Goal: Task Accomplishment & Management: Complete application form

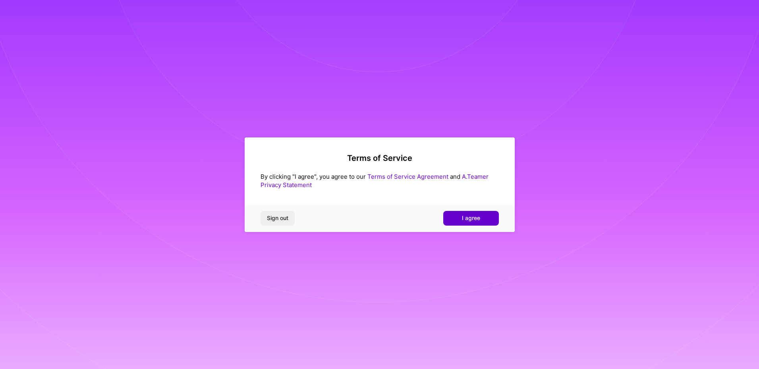
click at [481, 219] on button "I agree" at bounding box center [471, 218] width 56 height 14
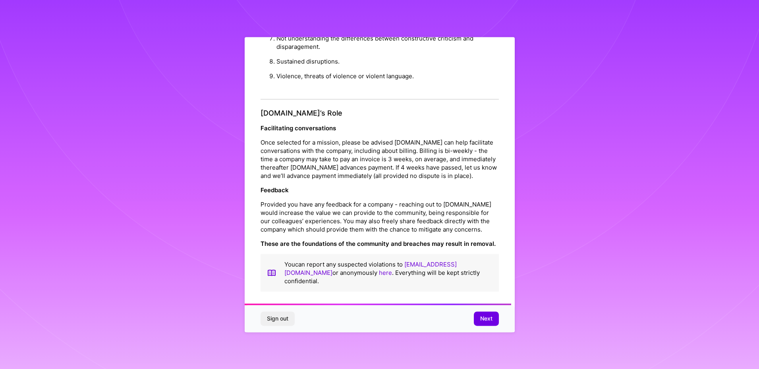
scroll to position [854, 0]
click at [492, 319] on span "Next" at bounding box center [486, 319] width 12 height 8
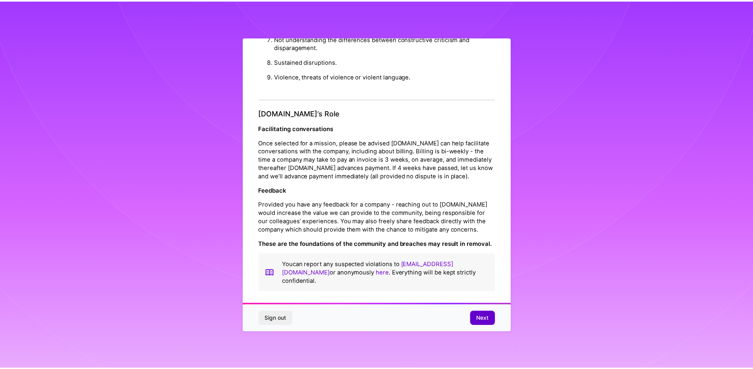
scroll to position [0, 0]
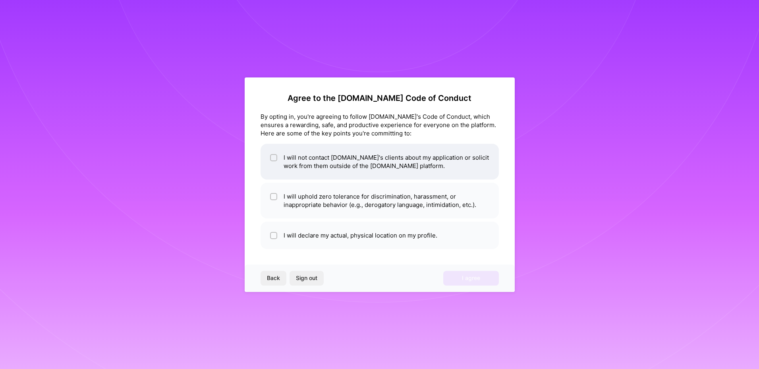
click at [344, 162] on li "I will not contact [DOMAIN_NAME]'s clients about my application or solicit work…" at bounding box center [380, 162] width 238 height 36
checkbox input "true"
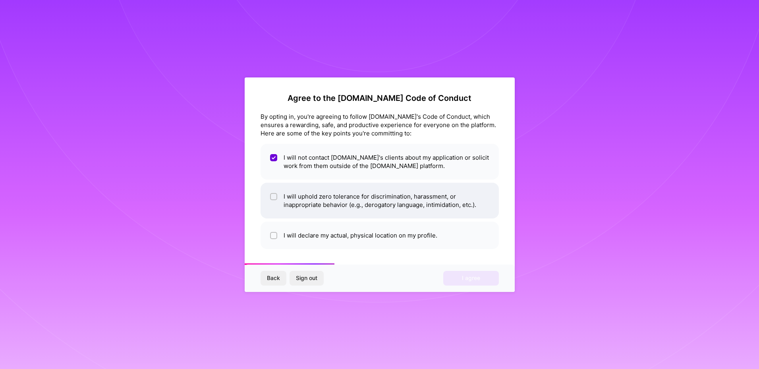
click at [352, 209] on li "I will uphold zero tolerance for discrimination, harassment, or inappropriate b…" at bounding box center [380, 201] width 238 height 36
checkbox input "true"
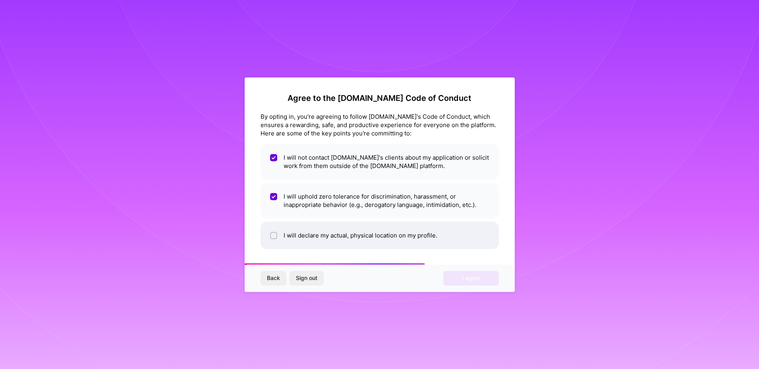
click at [356, 234] on li "I will declare my actual, physical location on my profile." at bounding box center [380, 235] width 238 height 27
checkbox input "true"
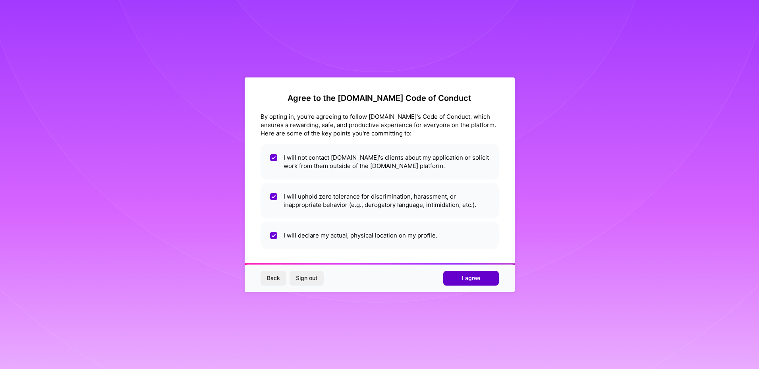
click at [474, 279] on span "I agree" at bounding box center [471, 278] width 18 height 8
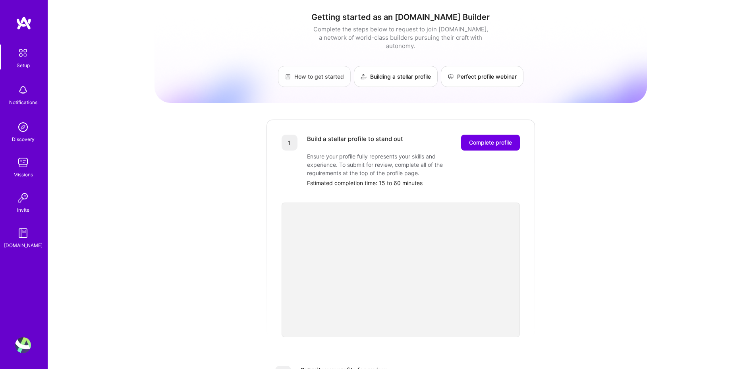
click at [306, 66] on link "How to get started" at bounding box center [314, 76] width 73 height 21
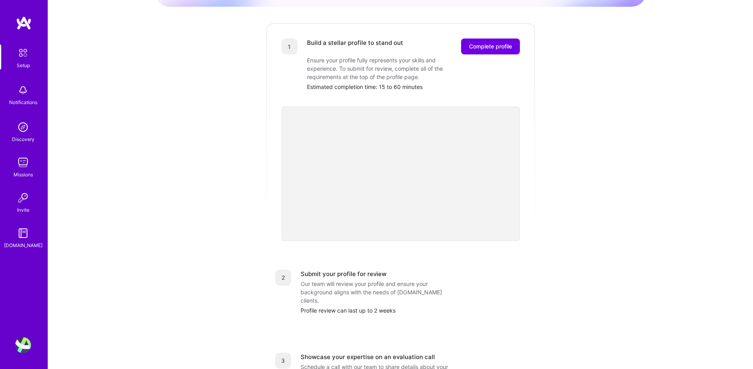
scroll to position [158, 0]
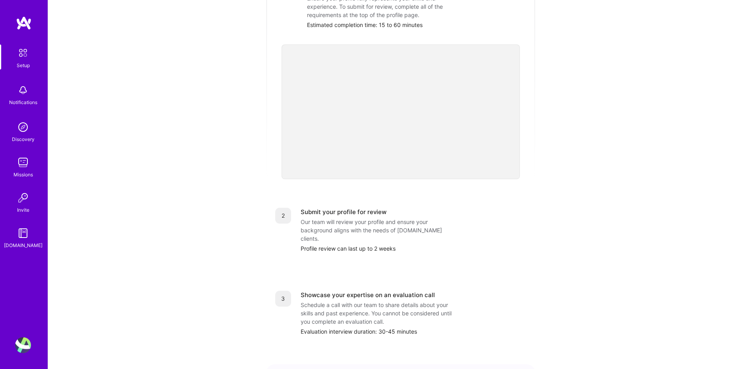
click at [395, 218] on div "Our team will review your profile and ensure your background aligns with the ne…" at bounding box center [380, 230] width 159 height 25
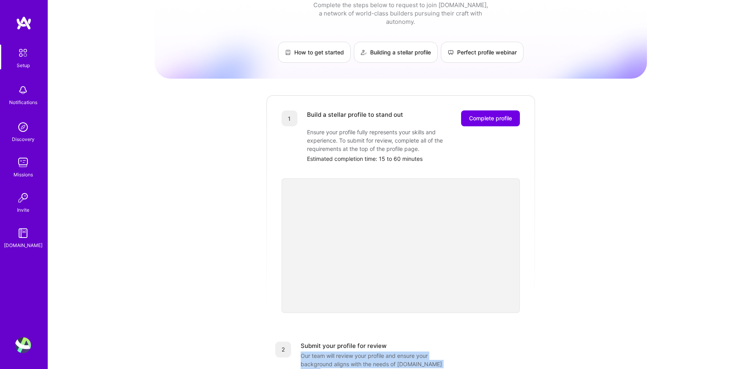
scroll to position [0, 0]
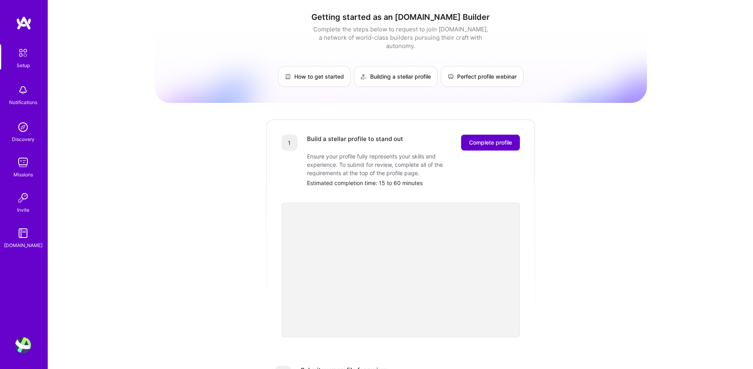
click at [482, 140] on button "Complete profile" at bounding box center [490, 143] width 59 height 16
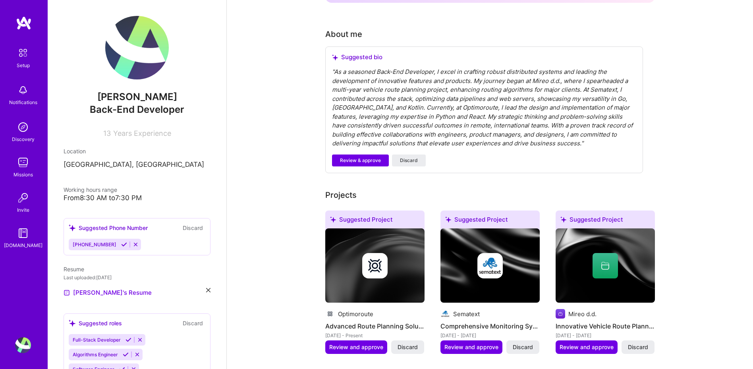
scroll to position [212, 0]
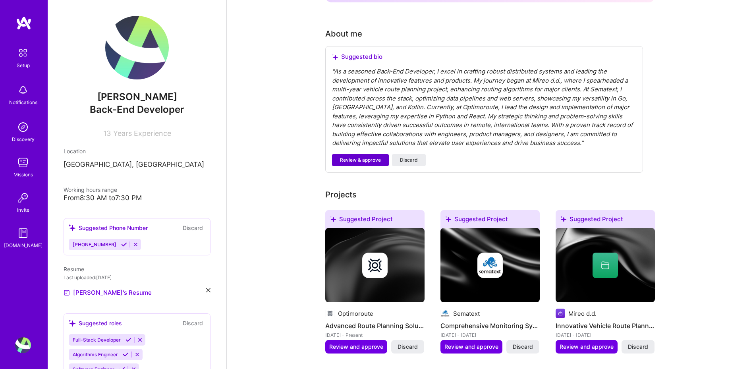
click at [362, 157] on span "Review & approve" at bounding box center [360, 160] width 41 height 7
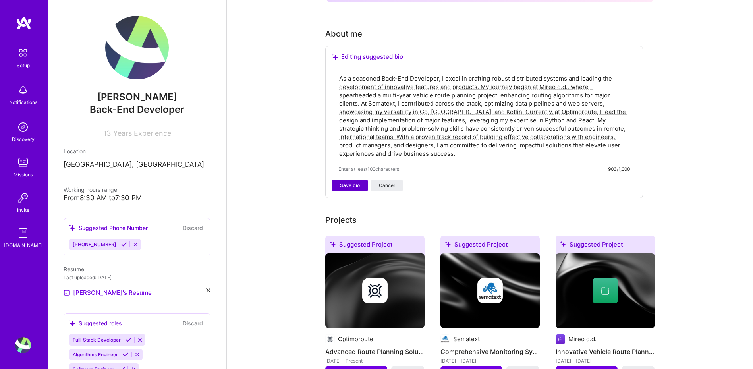
click at [344, 182] on span "Save bio" at bounding box center [350, 185] width 20 height 7
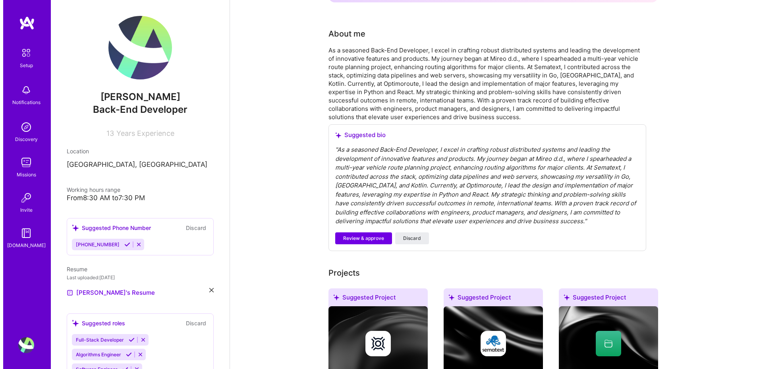
scroll to position [296, 0]
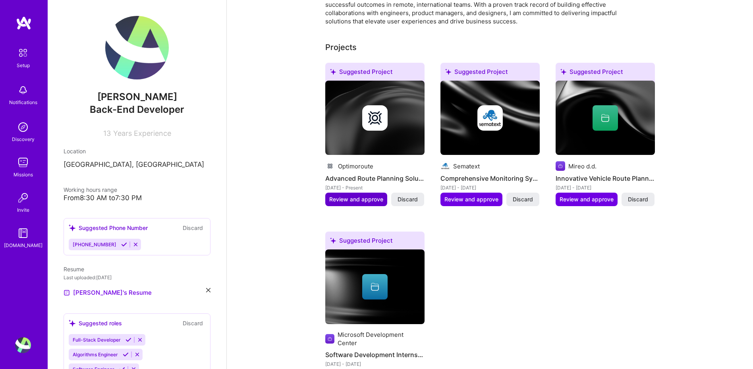
click at [358, 195] on span "Review and approve" at bounding box center [356, 199] width 54 height 8
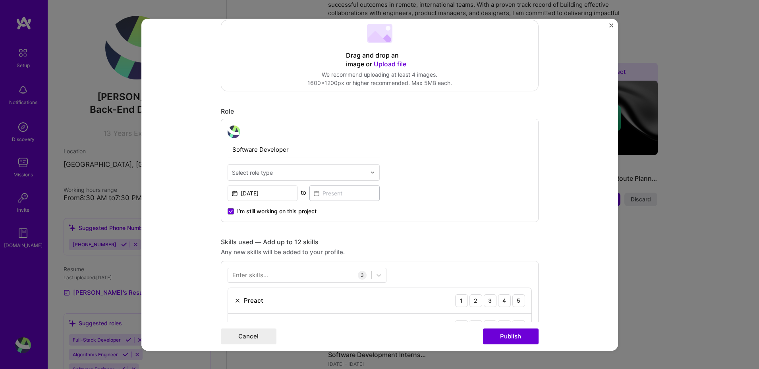
scroll to position [265, 0]
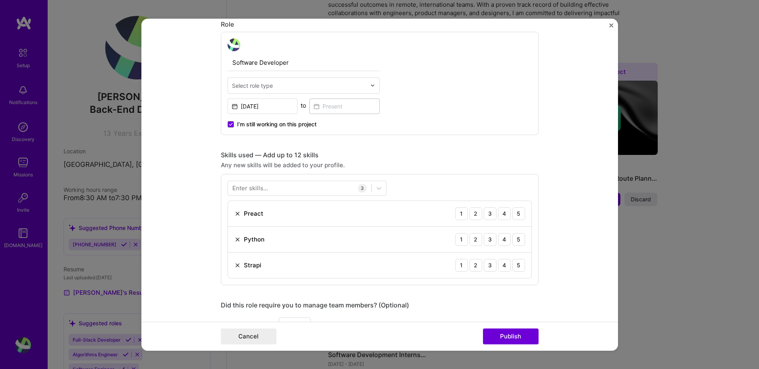
click at [611, 23] on img "Close" at bounding box center [611, 25] width 4 height 4
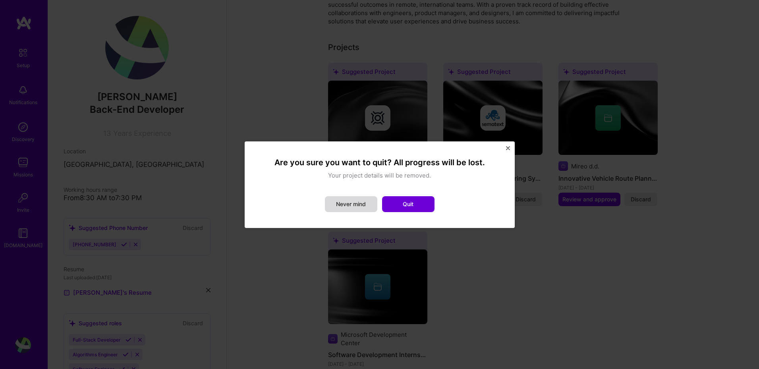
click at [369, 206] on button "Never mind" at bounding box center [351, 204] width 52 height 16
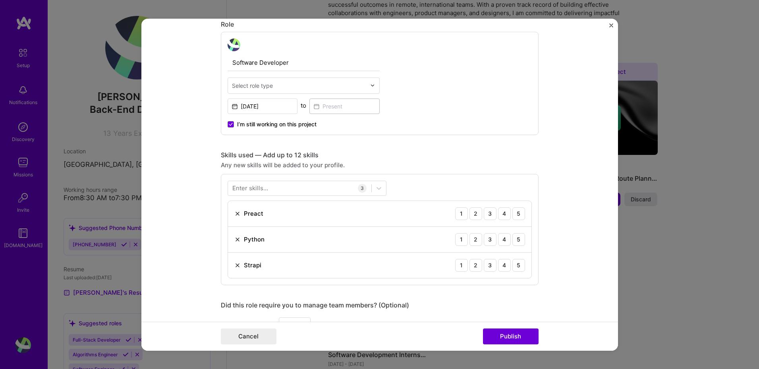
click at [260, 196] on div "Enter skills... 3 Preact 1 2 3 4 5 Python 1 2 3 4 5 Strapi 1 2 3 4 5" at bounding box center [380, 229] width 318 height 111
click at [282, 177] on div "Enter skills... 3 Preact 1 2 3 4 5 Python 1 2 3 4 5 Strapi 1 2 3 4 5" at bounding box center [380, 229] width 318 height 111
click at [281, 187] on div at bounding box center [299, 188] width 143 height 13
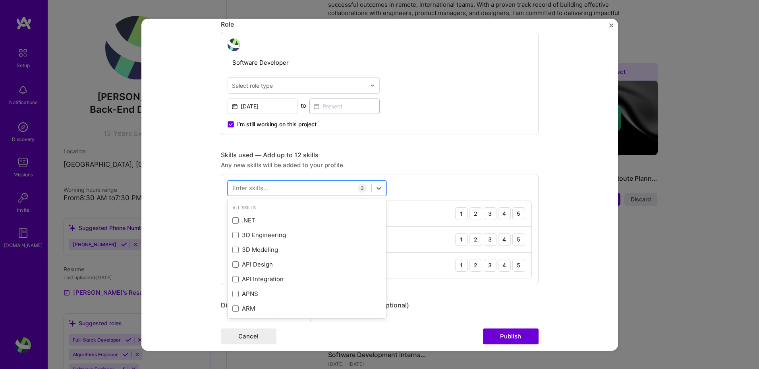
click at [409, 207] on div "Preact 1 2 3 4 5" at bounding box center [380, 214] width 304 height 26
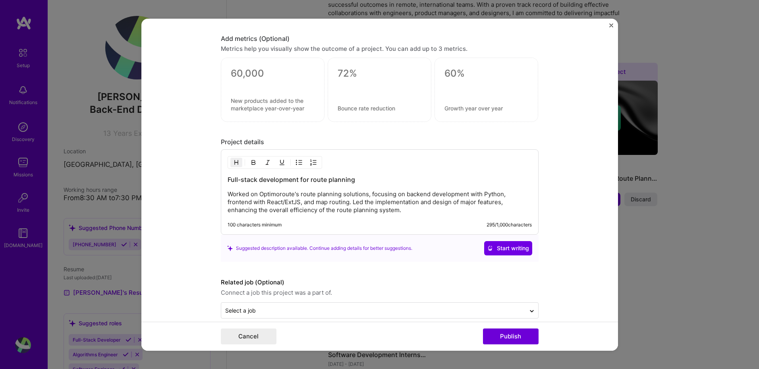
scroll to position [642, 0]
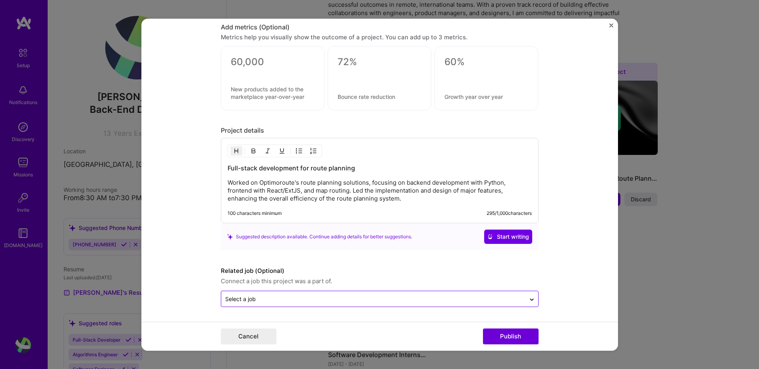
click at [359, 294] on div at bounding box center [373, 299] width 296 height 10
click at [414, 241] on div "Suggested description available. Continue adding details for better suggestions…" at bounding box center [379, 237] width 305 height 14
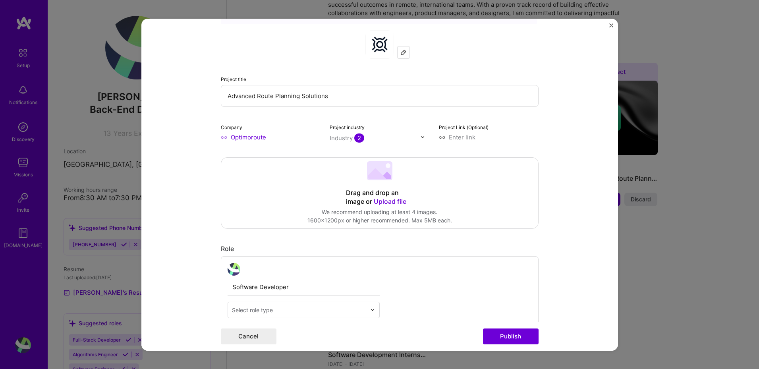
scroll to position [0, 0]
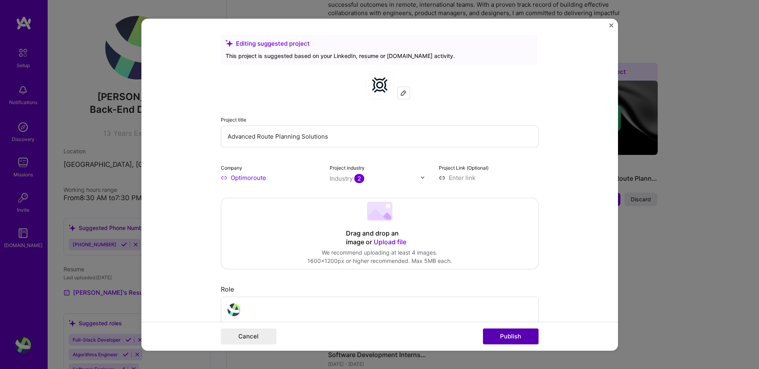
click at [523, 339] on button "Publish" at bounding box center [511, 337] width 56 height 16
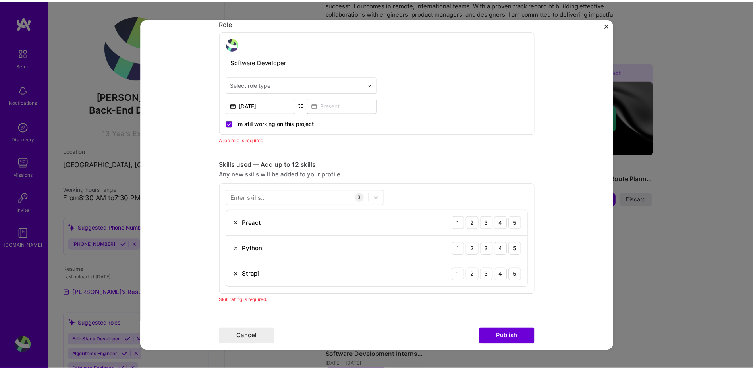
scroll to position [267, 0]
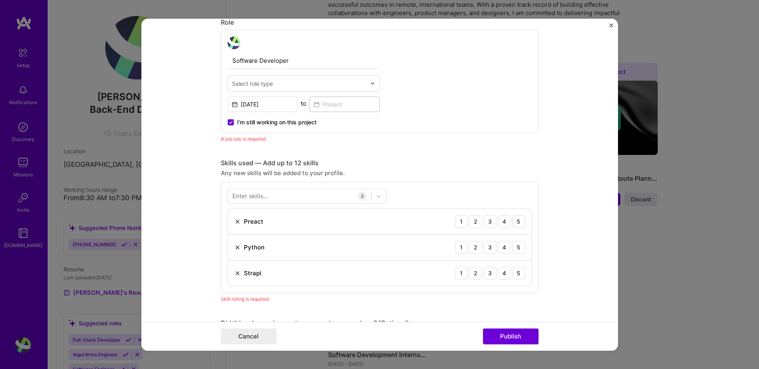
click at [611, 25] on img "Close" at bounding box center [611, 25] width 4 height 4
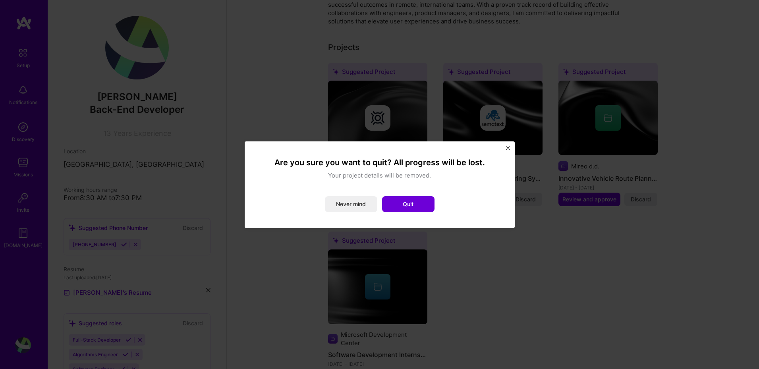
click at [429, 203] on button "Quit" at bounding box center [408, 204] width 52 height 16
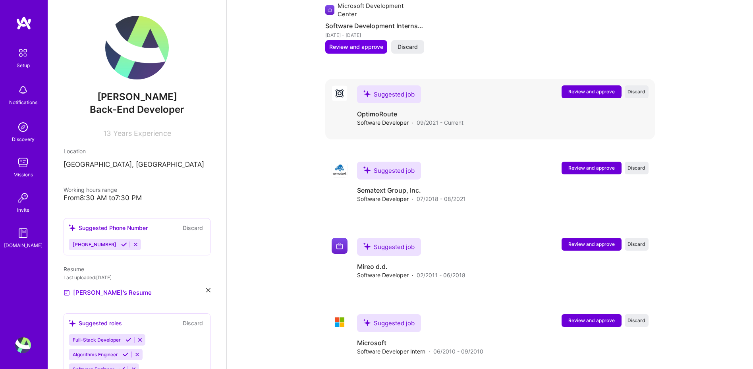
scroll to position [625, 0]
click at [366, 40] on button "Review and approve" at bounding box center [356, 47] width 62 height 14
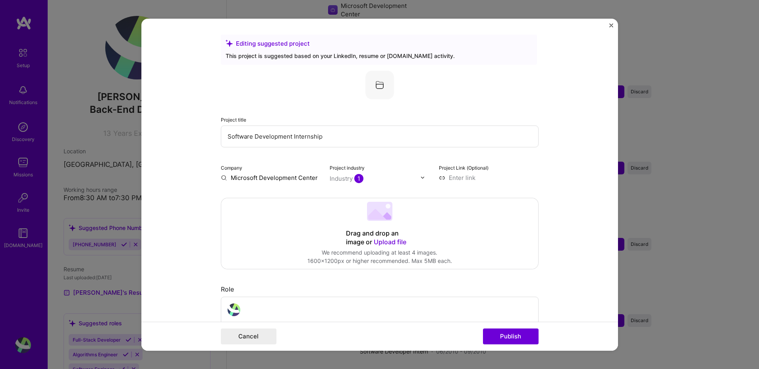
click at [604, 31] on form "Editing suggested project This project is suggested based on your LinkedIn, res…" at bounding box center [379, 184] width 477 height 332
click at [607, 26] on form "Editing suggested project This project is suggested based on your LinkedIn, res…" at bounding box center [379, 184] width 477 height 332
click at [612, 26] on img "Close" at bounding box center [611, 25] width 4 height 4
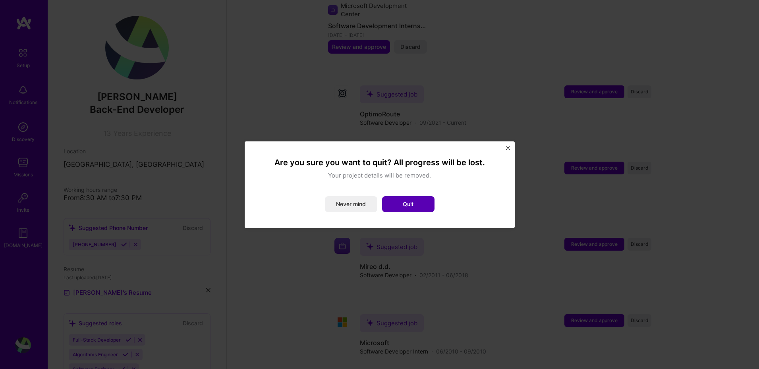
click at [411, 201] on button "Quit" at bounding box center [408, 204] width 52 height 16
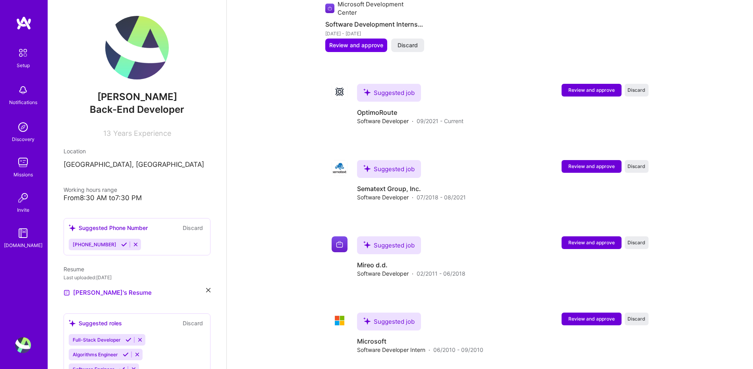
scroll to position [0, 0]
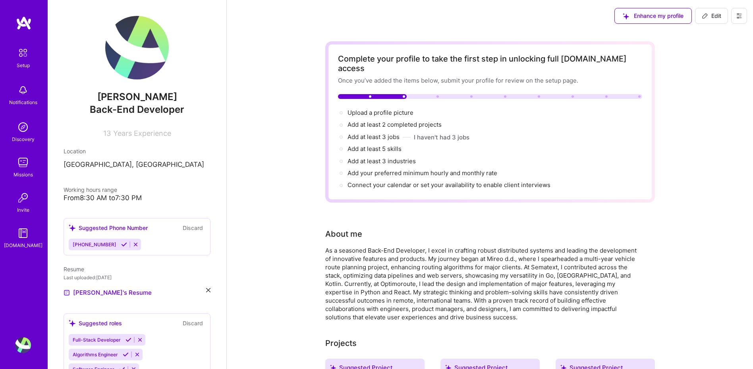
click at [19, 51] on img at bounding box center [23, 52] width 17 height 17
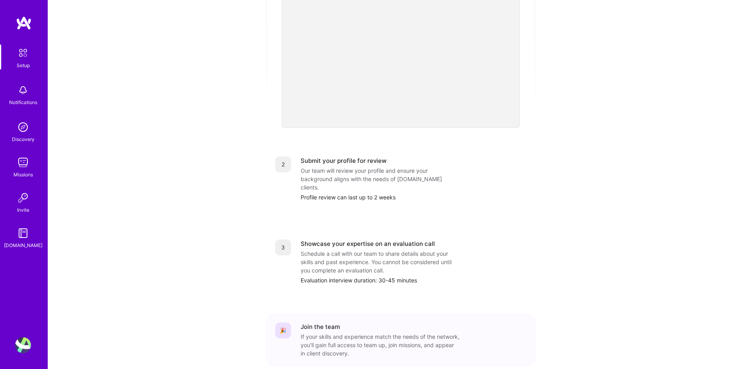
scroll to position [234, 0]
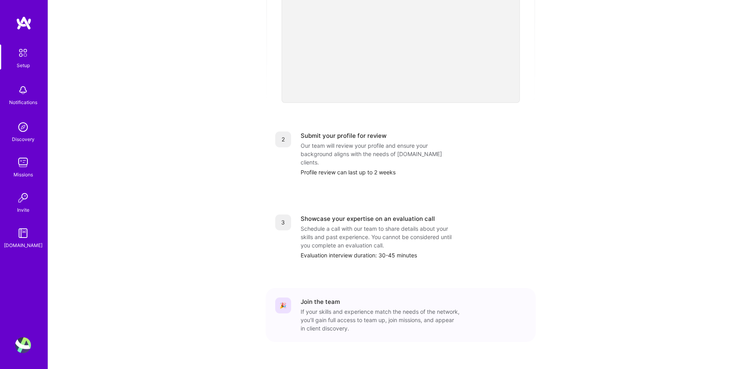
click at [23, 58] on img at bounding box center [23, 52] width 17 height 17
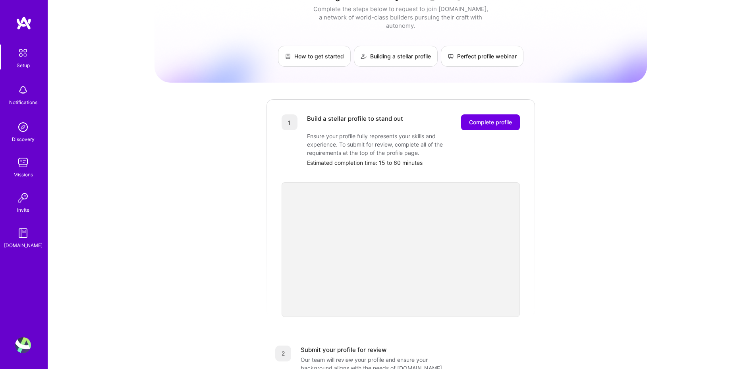
scroll to position [0, 0]
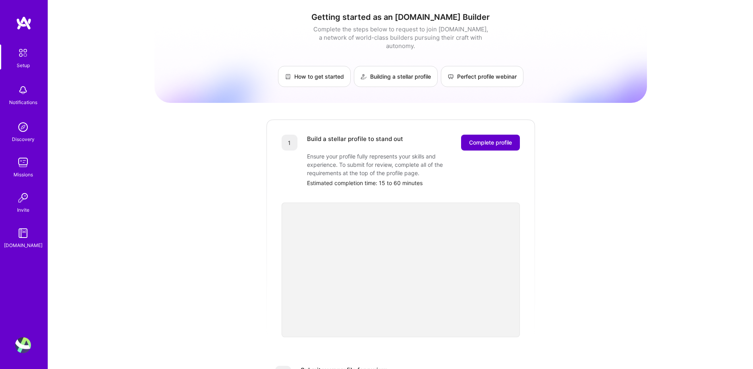
click at [480, 135] on button "Complete profile" at bounding box center [490, 143] width 59 height 16
